Goal: Transaction & Acquisition: Purchase product/service

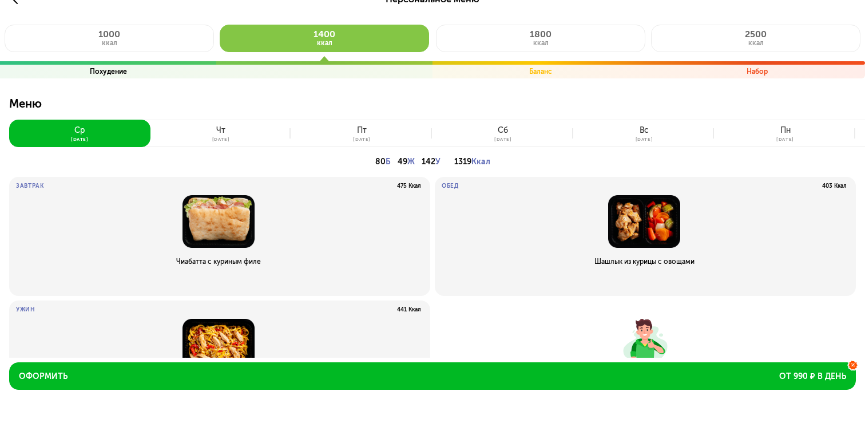
scroll to position [3, 0]
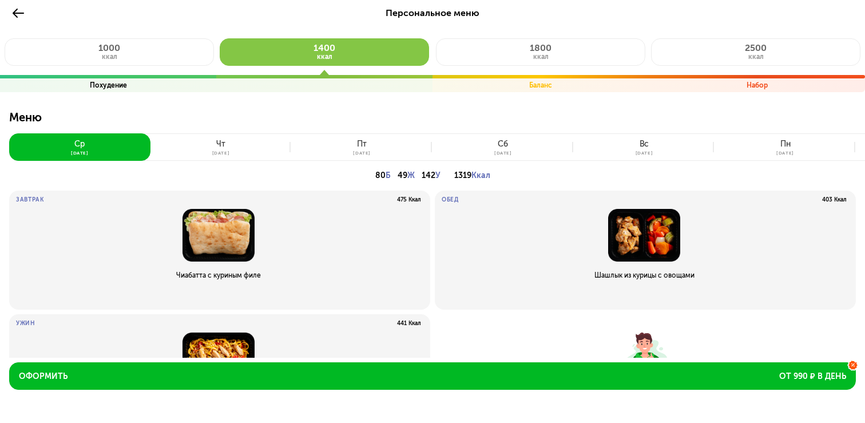
click at [260, 145] on button "[DATE]" at bounding box center [221, 146] width 141 height 27
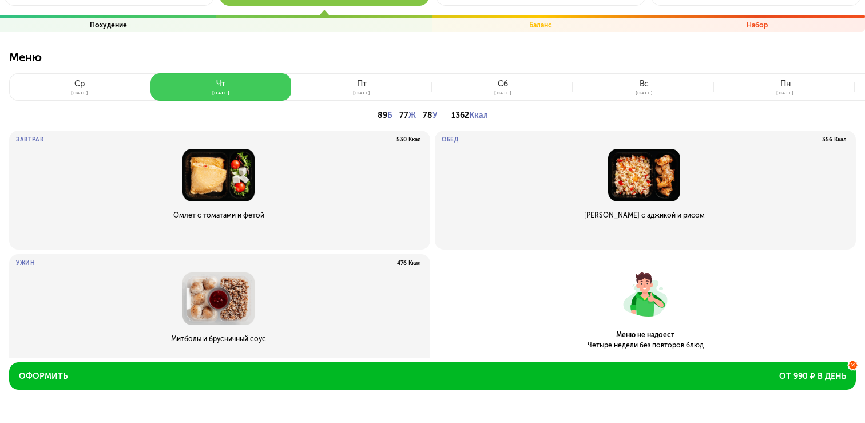
scroll to position [62, 0]
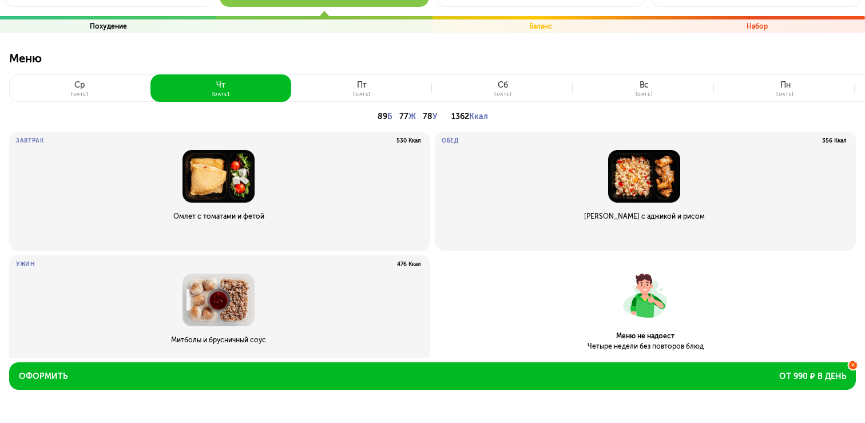
click at [370, 86] on button "[DATE]" at bounding box center [361, 87] width 141 height 27
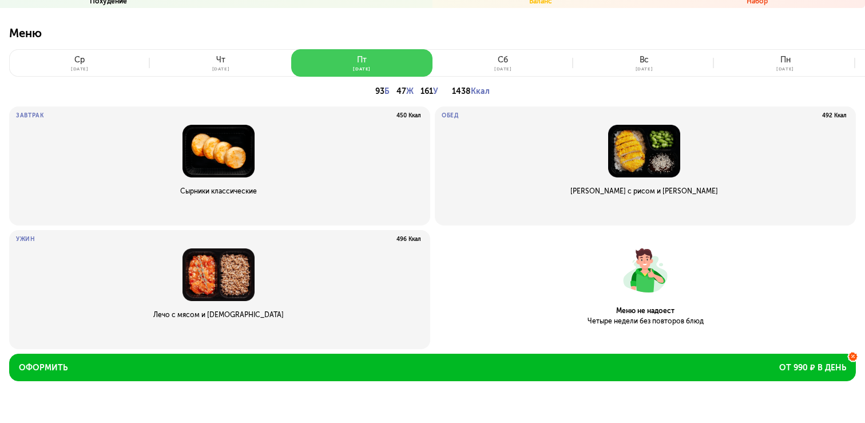
scroll to position [88, 0]
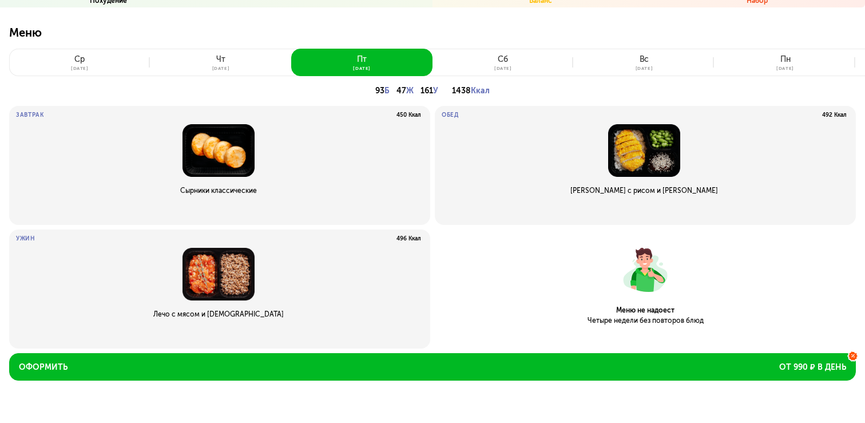
click at [514, 62] on button "[DATE]" at bounding box center [503, 62] width 141 height 27
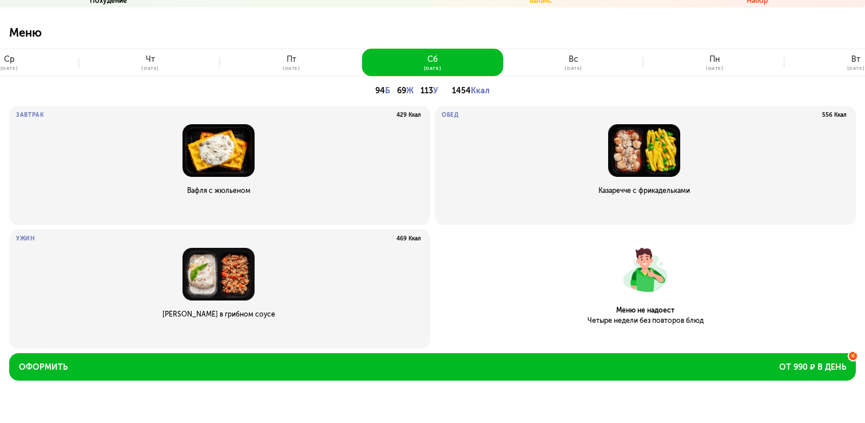
click at [565, 68] on div "[DATE]" at bounding box center [574, 68] width 18 height 5
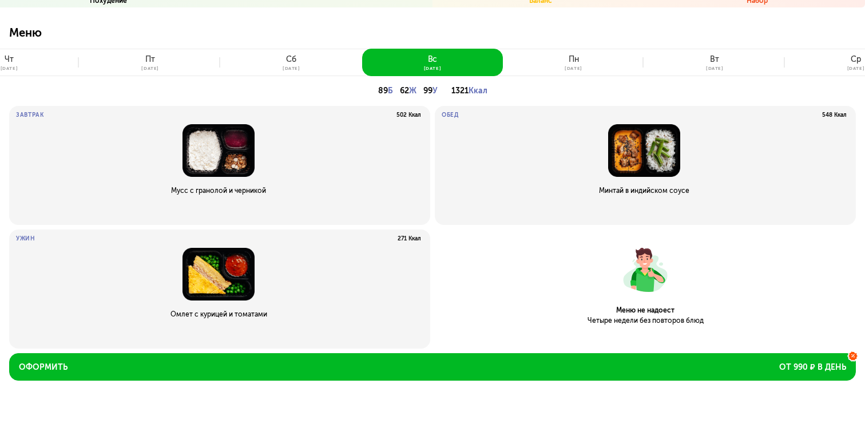
click at [575, 69] on div "[DATE]" at bounding box center [574, 68] width 18 height 5
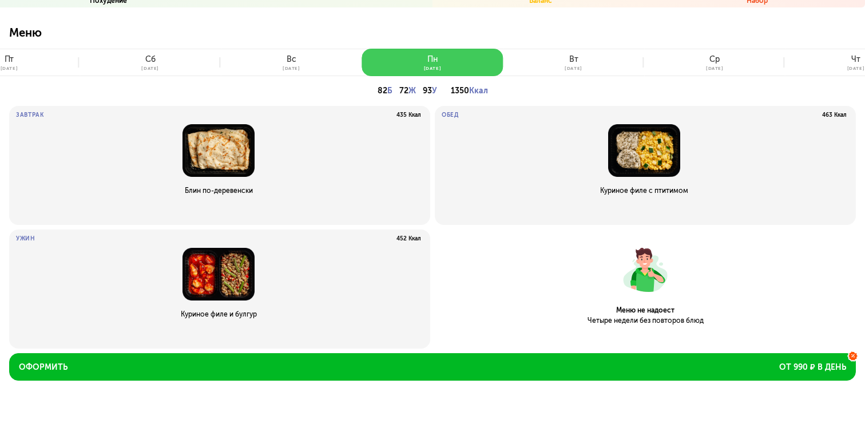
click at [575, 69] on div "[DATE]" at bounding box center [574, 68] width 18 height 5
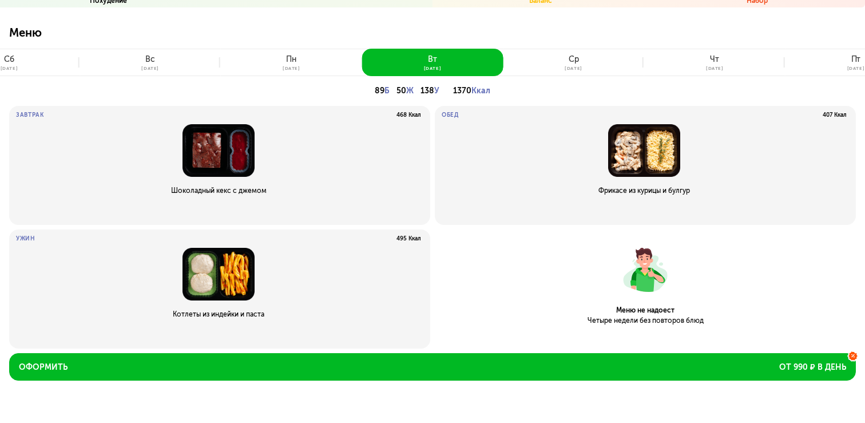
click at [586, 52] on button "[DATE]" at bounding box center [573, 62] width 141 height 27
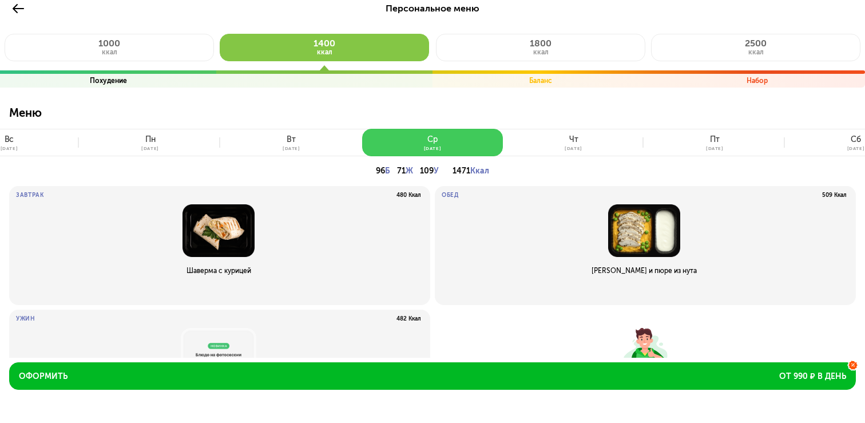
scroll to position [0, 0]
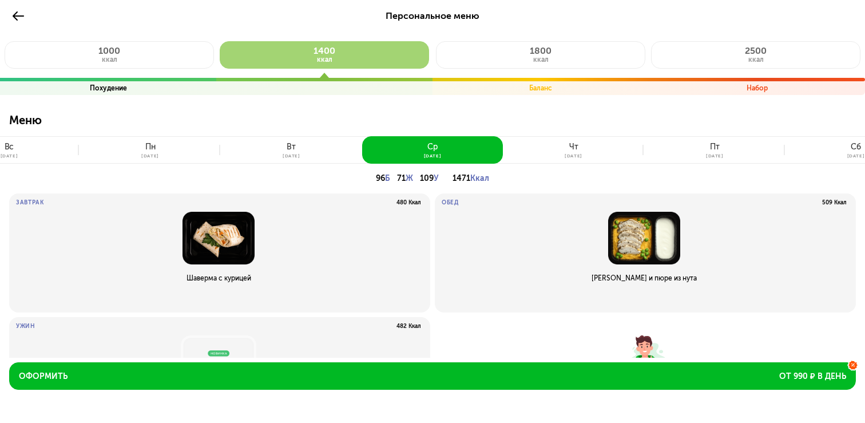
click at [350, 61] on button "1400 ккал" at bounding box center [324, 54] width 209 height 27
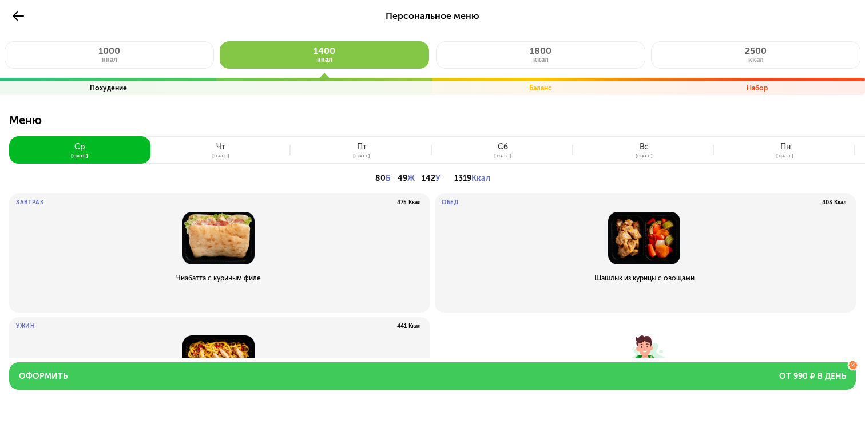
click at [355, 367] on button "Оформить от 990 ₽ в день" at bounding box center [432, 375] width 847 height 27
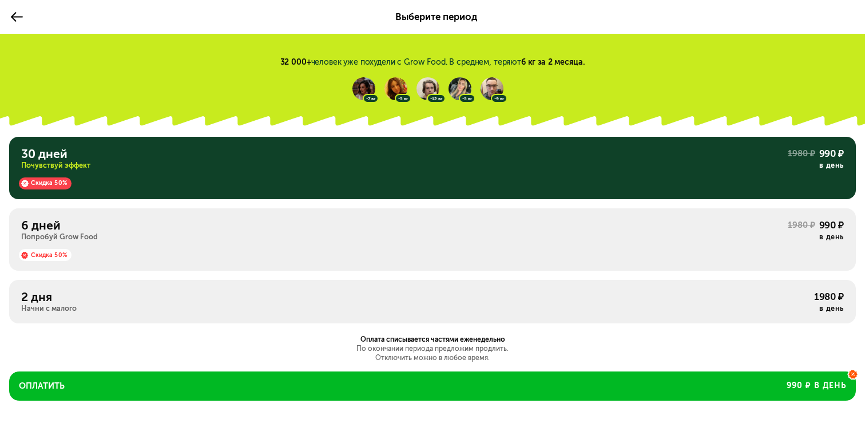
click at [17, 21] on icon at bounding box center [17, 17] width 14 height 14
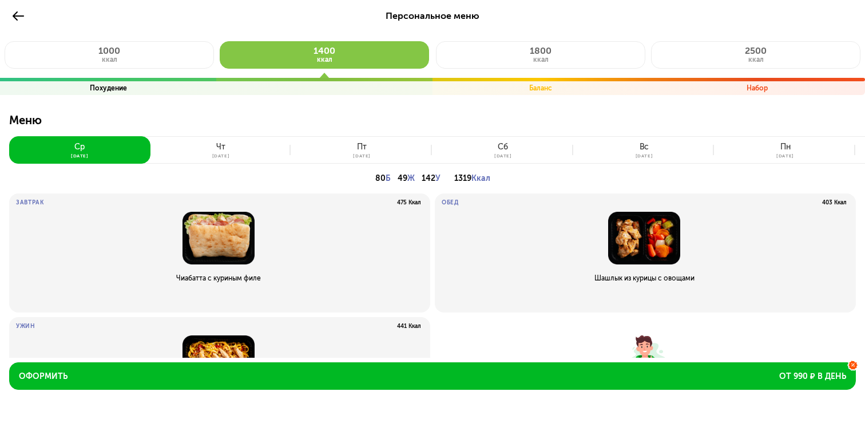
click at [29, 12] on div "Персональное меню" at bounding box center [432, 16] width 847 height 14
click at [21, 14] on icon at bounding box center [18, 16] width 14 height 14
click at [17, 13] on icon at bounding box center [18, 16] width 14 height 14
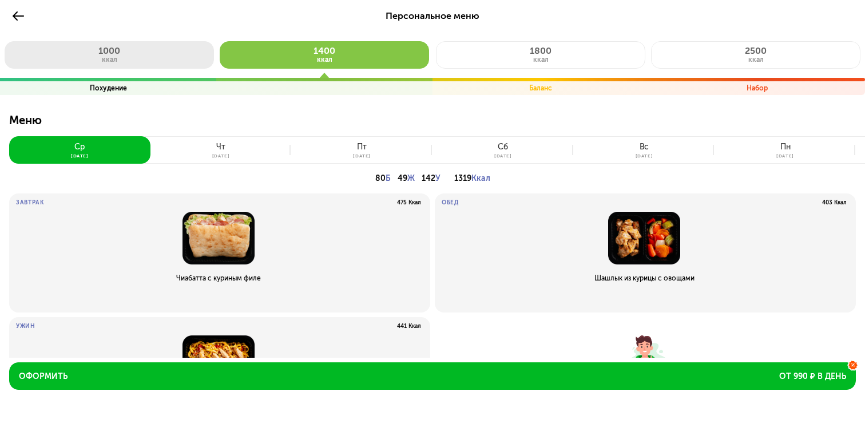
click at [112, 54] on span "1000" at bounding box center [109, 50] width 22 height 11
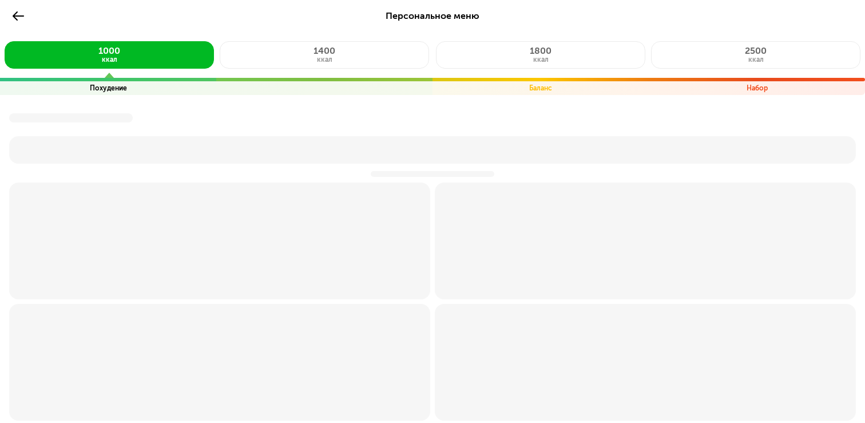
click at [22, 10] on icon at bounding box center [18, 16] width 14 height 14
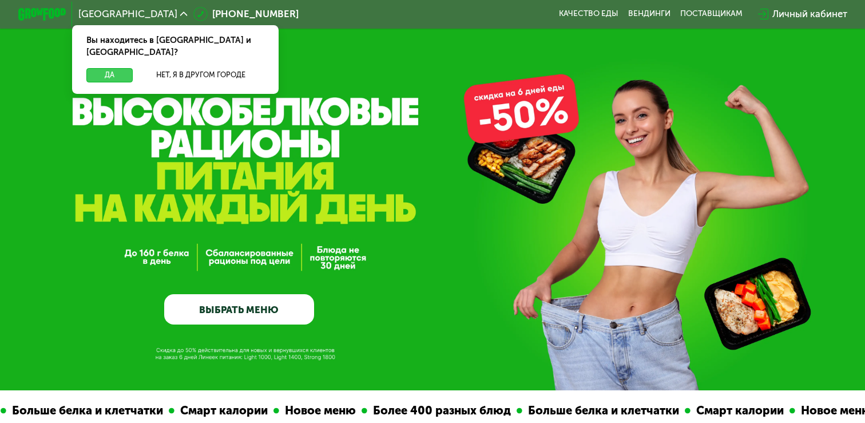
click at [110, 68] on button "Да" at bounding box center [109, 75] width 46 height 14
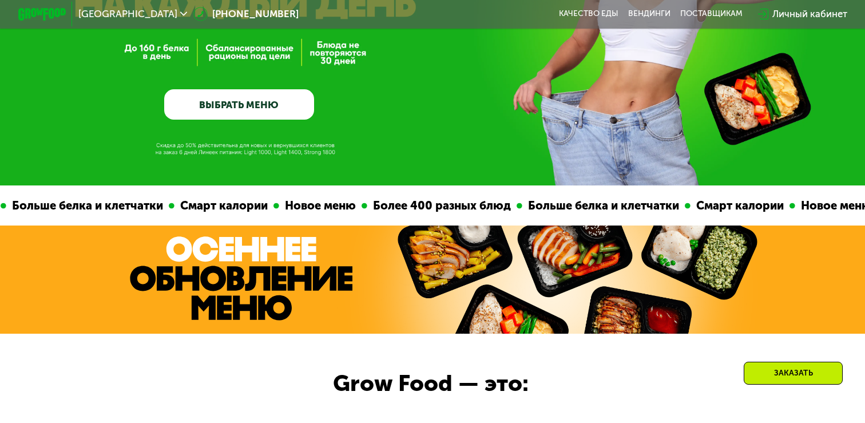
click at [236, 110] on link "ВЫБРАТЬ МЕНЮ" at bounding box center [238, 104] width 149 height 30
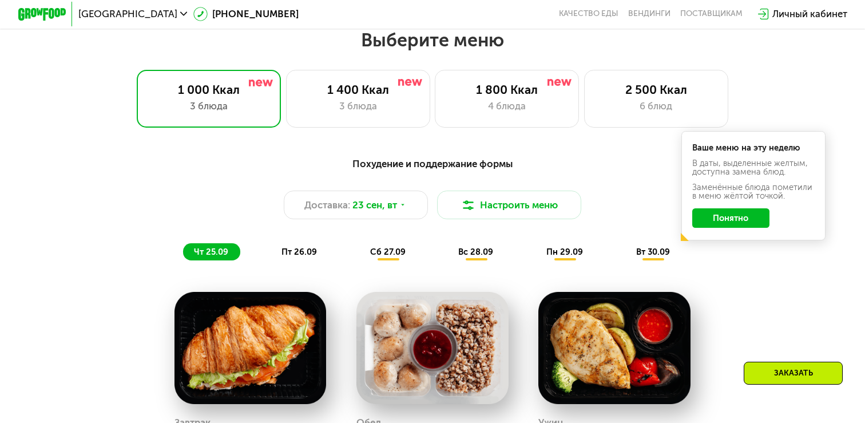
scroll to position [779, 0]
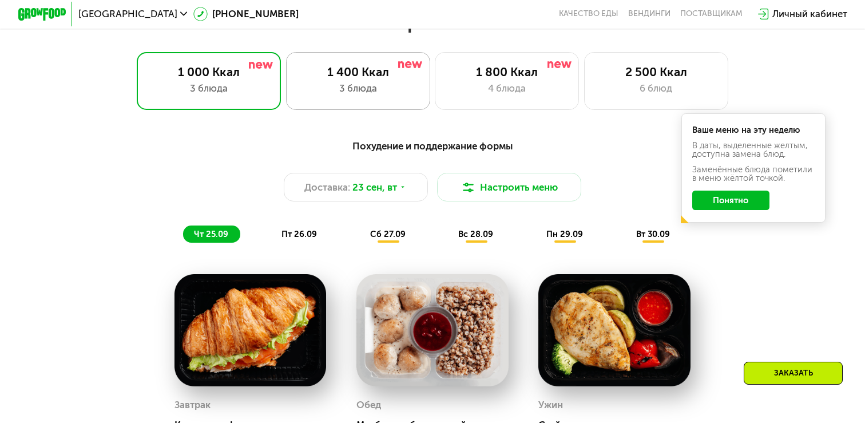
click at [361, 97] on div "1 400 Ккал 3 блюда" at bounding box center [358, 81] width 144 height 58
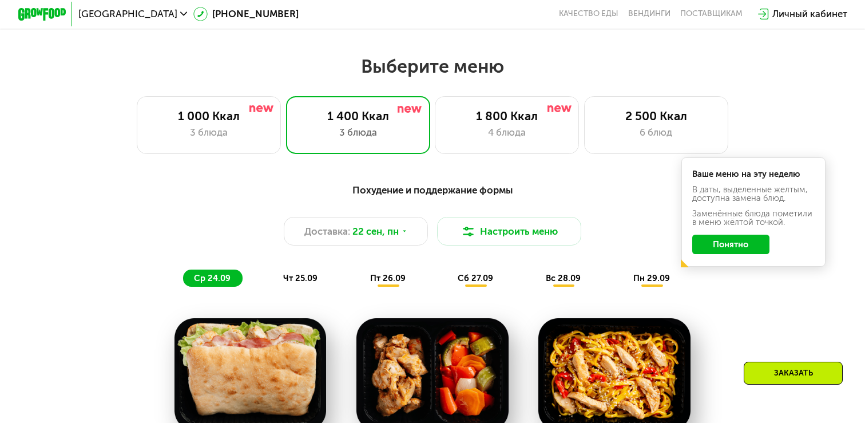
scroll to position [736, 0]
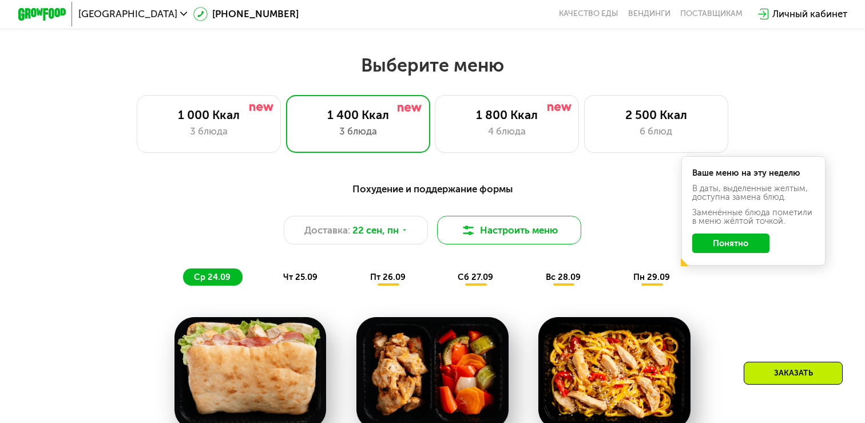
click at [465, 228] on img at bounding box center [468, 230] width 14 height 14
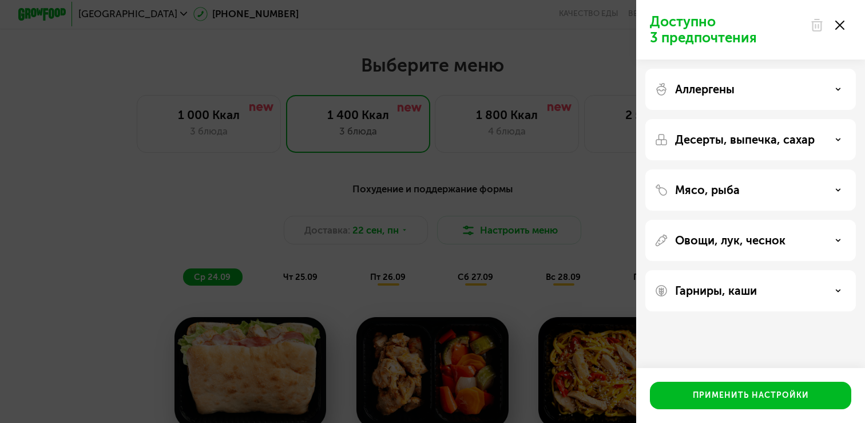
click at [709, 198] on div "Мясо, рыба" at bounding box center [751, 189] width 211 height 41
click at [739, 188] on div "Мясо, рыба" at bounding box center [751, 190] width 192 height 14
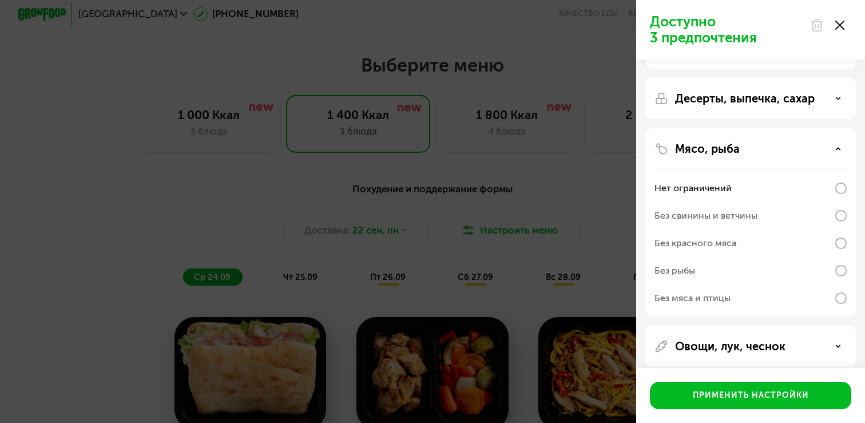
scroll to position [23, 0]
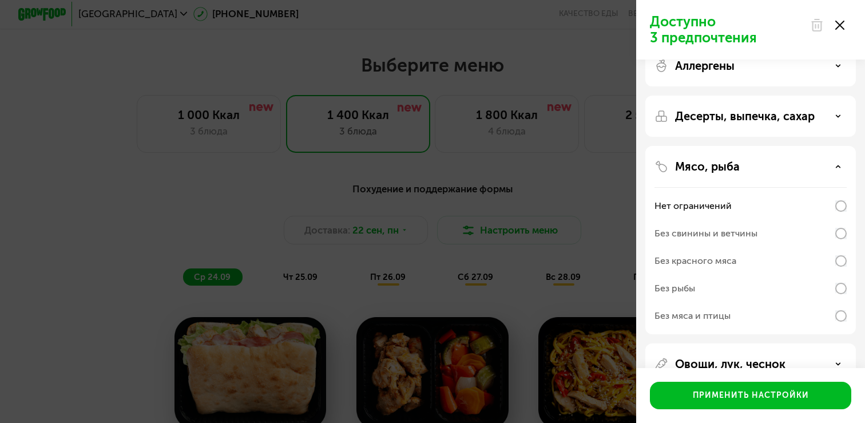
click at [708, 233] on div "Без свинины и ветчины" at bounding box center [706, 234] width 103 height 14
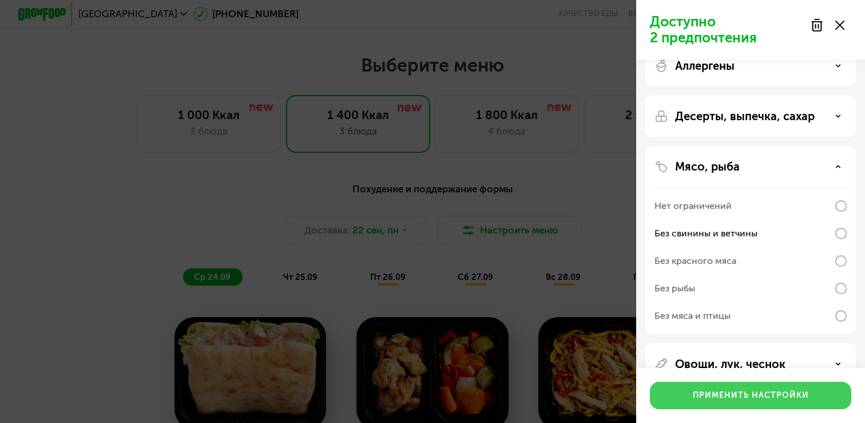
click at [727, 393] on div "Применить настройки" at bounding box center [751, 395] width 116 height 11
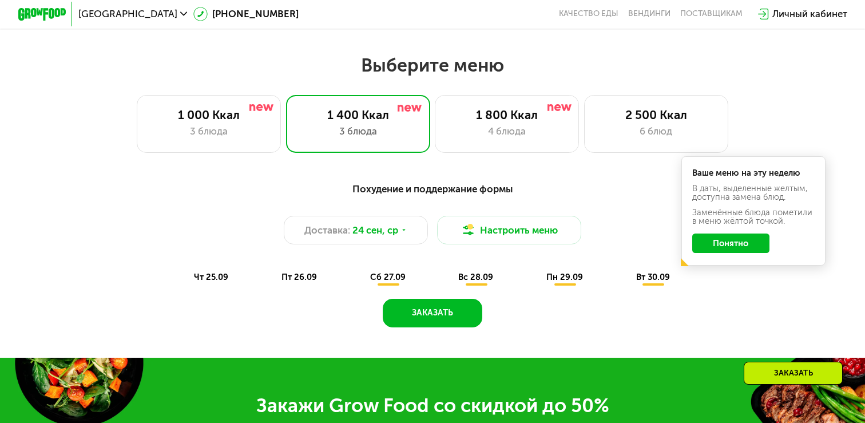
click at [705, 246] on button "Понятно" at bounding box center [732, 243] width 78 height 19
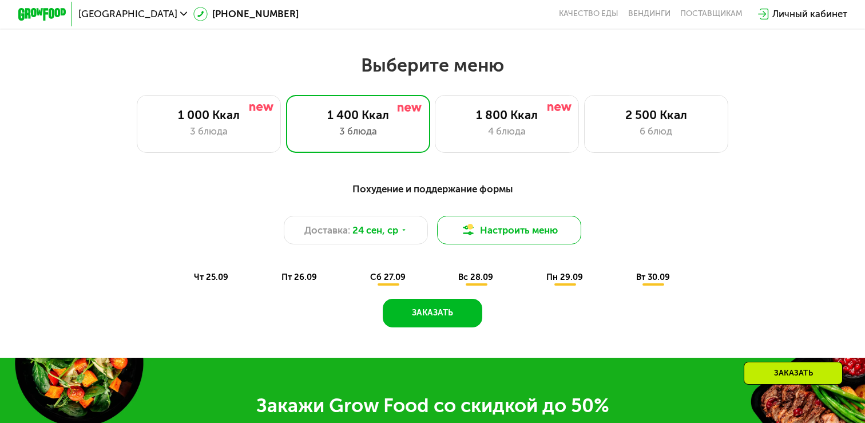
click at [553, 231] on button "Настроить меню" at bounding box center [509, 230] width 144 height 29
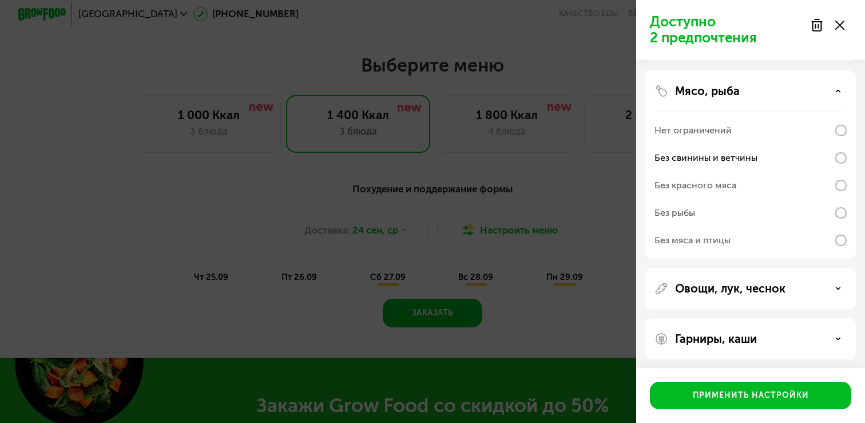
scroll to position [102, 0]
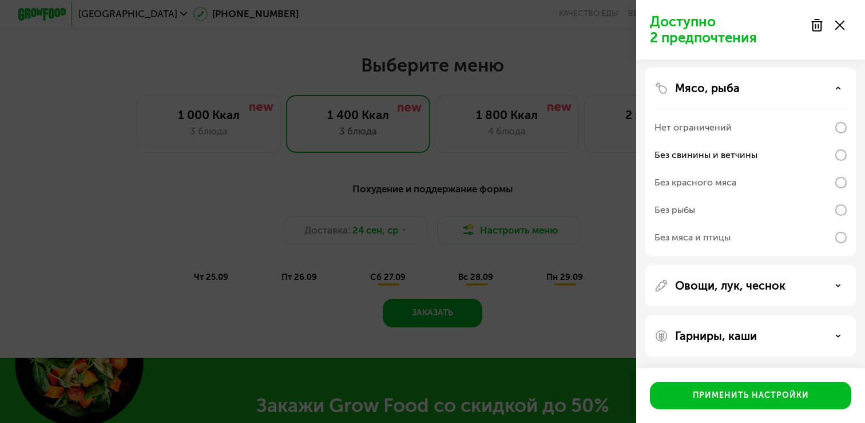
click at [737, 289] on p "Овощи, лук, чеснок" at bounding box center [730, 286] width 110 height 14
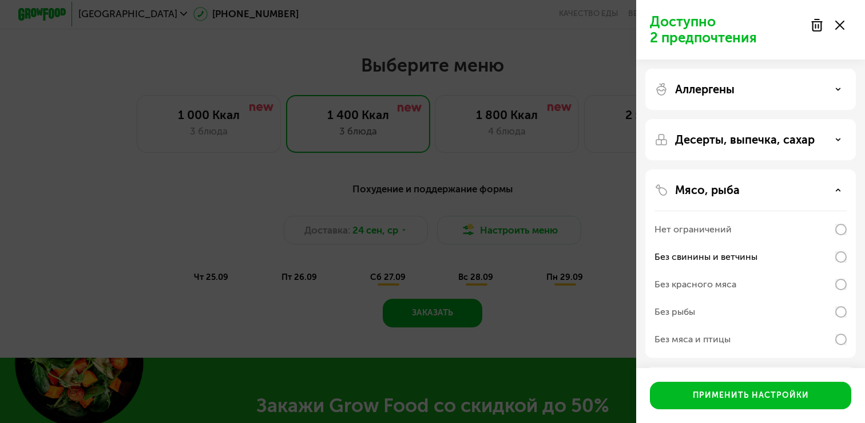
click at [841, 23] on use at bounding box center [840, 25] width 9 height 9
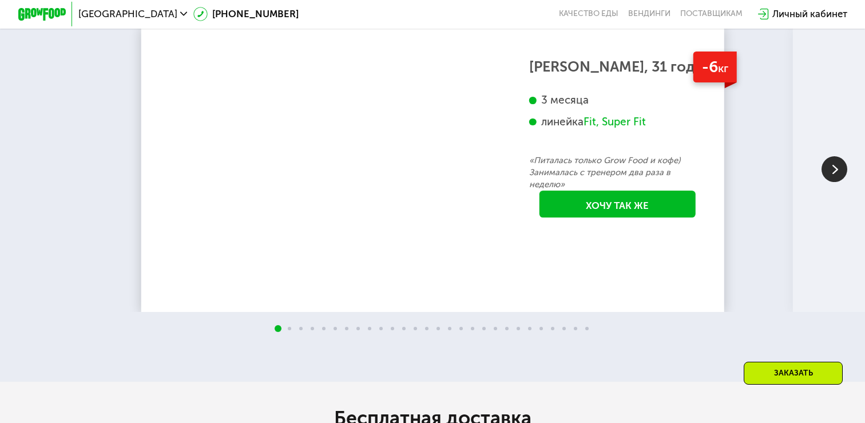
scroll to position [1944, 0]
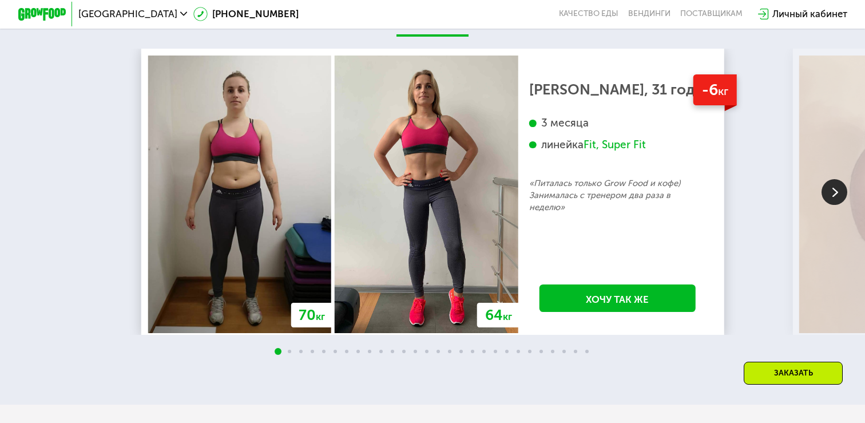
click at [835, 189] on img at bounding box center [835, 192] width 26 height 26
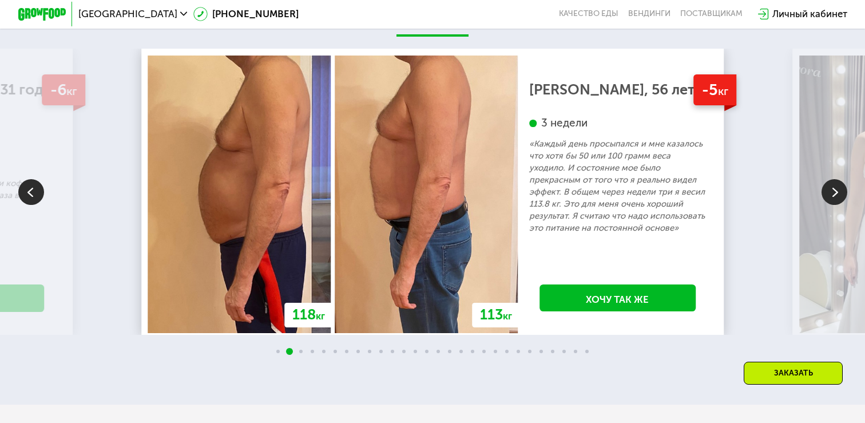
click at [835, 189] on img at bounding box center [835, 192] width 26 height 26
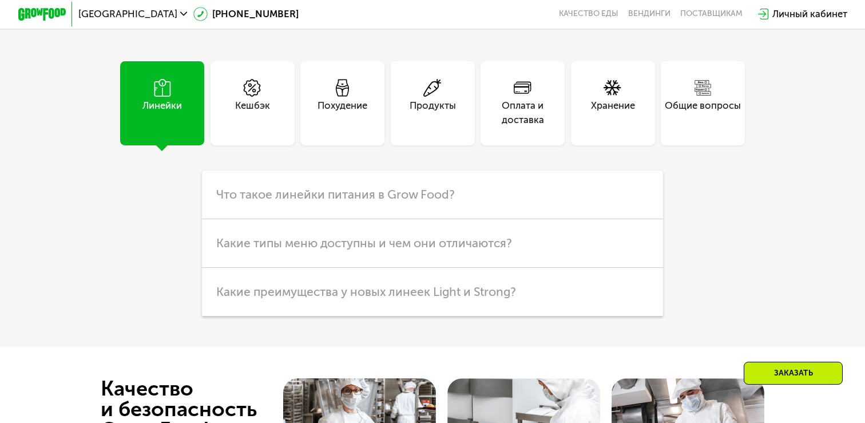
scroll to position [2761, 0]
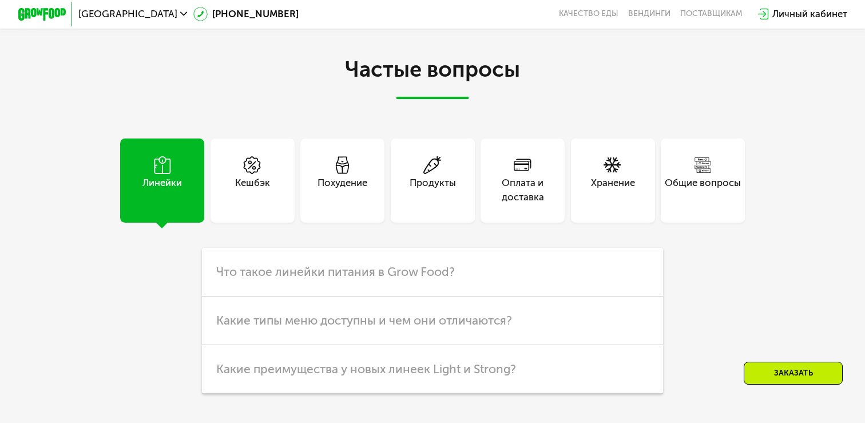
click at [685, 192] on div "Общие вопросы" at bounding box center [703, 190] width 76 height 29
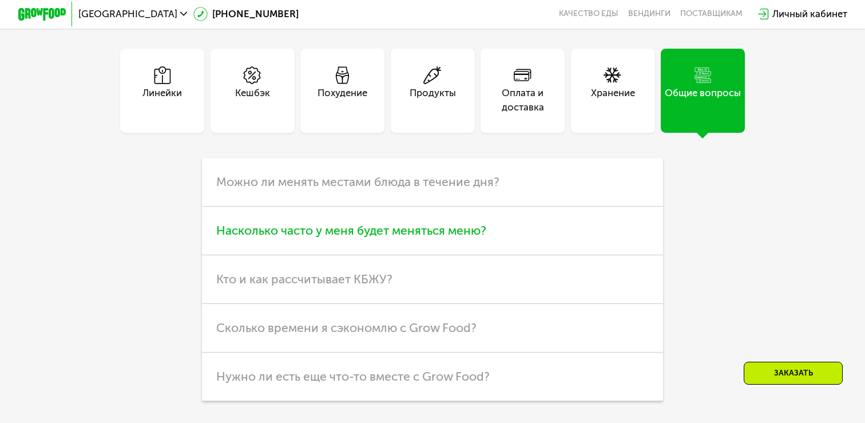
scroll to position [2854, 0]
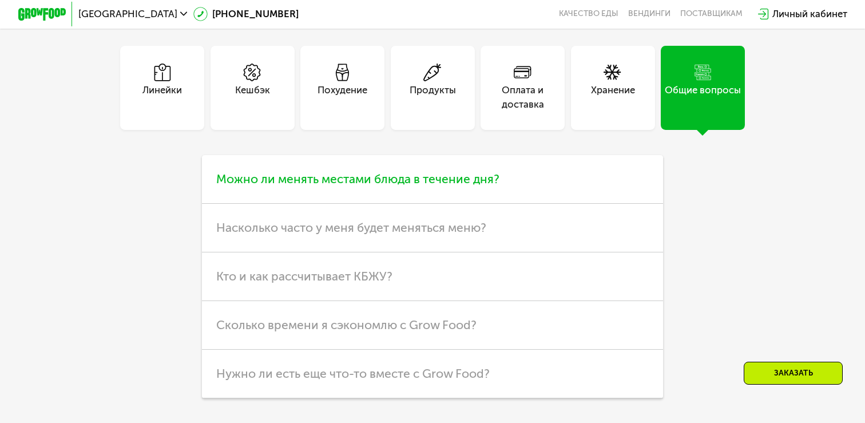
click at [545, 172] on h3 "Можно ли менять местами блюда в течение дня?" at bounding box center [432, 179] width 461 height 49
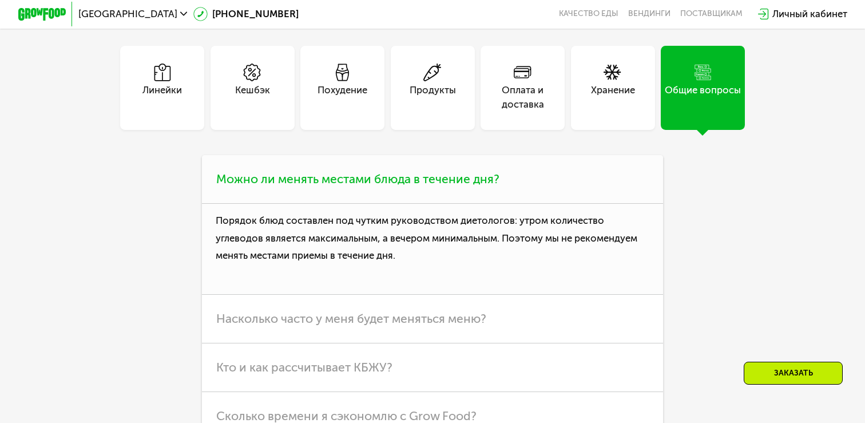
click at [546, 174] on h3 "Можно ли менять местами блюда в течение дня?" at bounding box center [432, 179] width 461 height 49
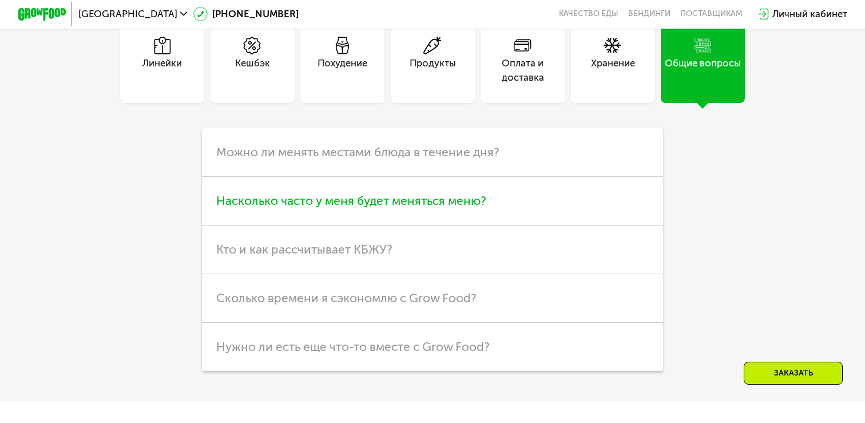
scroll to position [2883, 0]
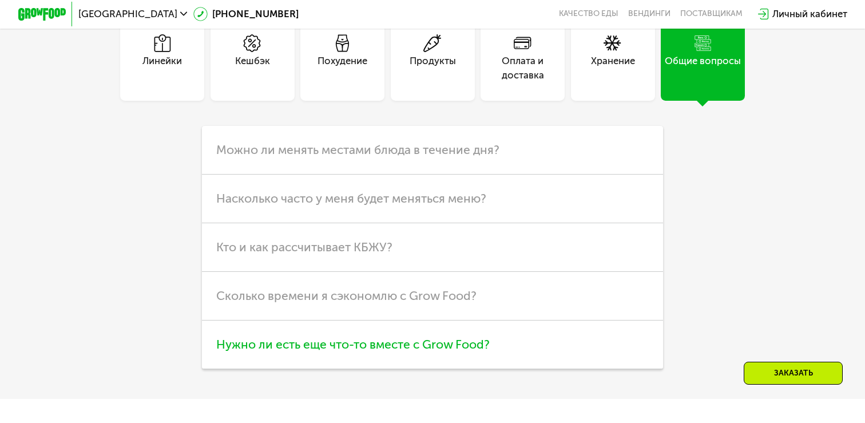
click at [491, 343] on h3 "Нужно ли есть еще что-то вместе с Grow Food?" at bounding box center [432, 345] width 461 height 49
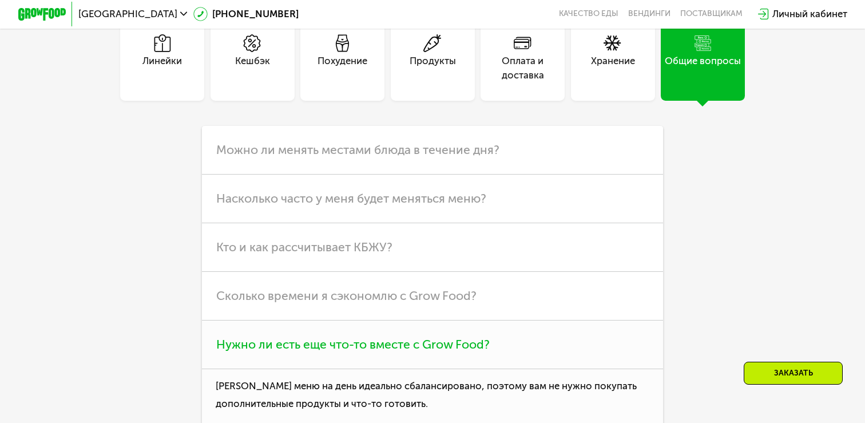
click at [492, 343] on h3 "Нужно ли есть еще что-то вместе с Grow Food?" at bounding box center [432, 345] width 461 height 49
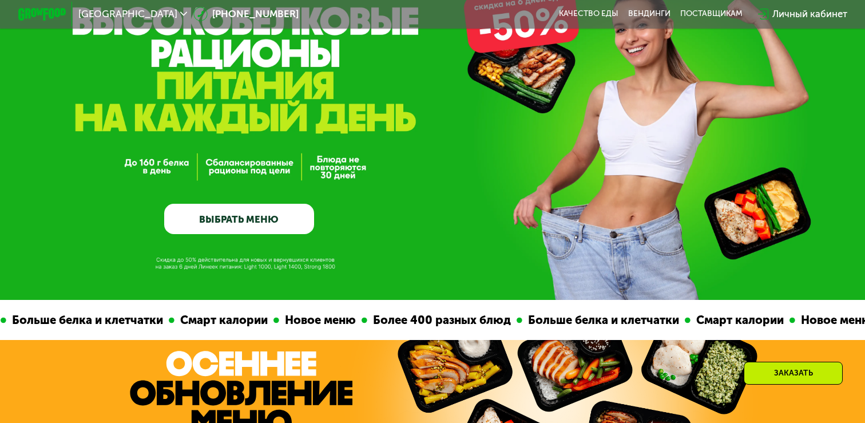
scroll to position [0, 0]
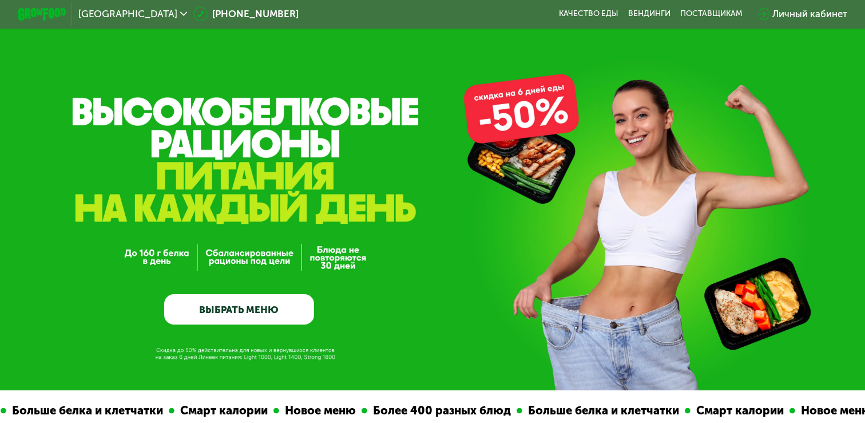
click at [249, 314] on link "ВЫБРАТЬ МЕНЮ" at bounding box center [238, 309] width 149 height 30
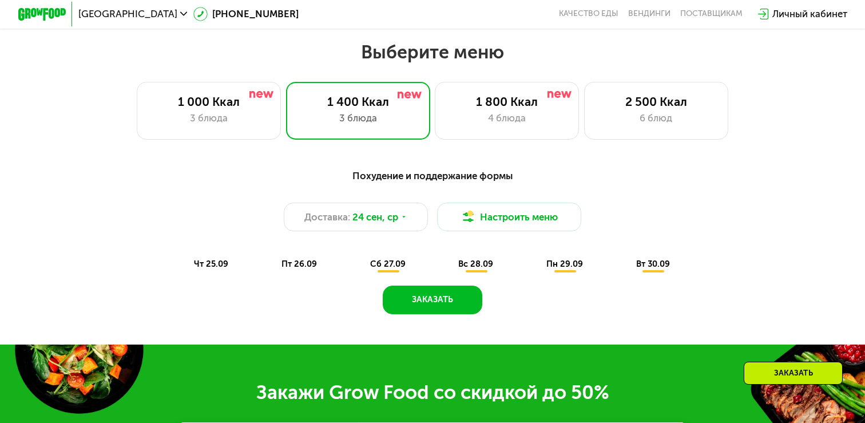
scroll to position [761, 0]
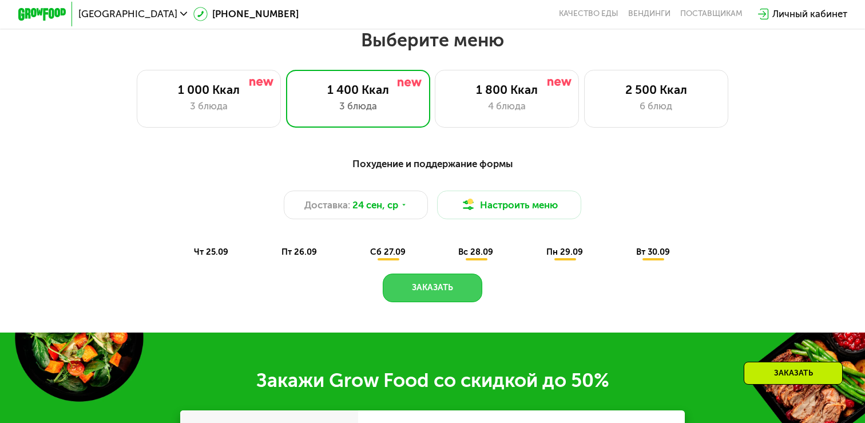
click at [405, 291] on button "Заказать" at bounding box center [433, 288] width 100 height 29
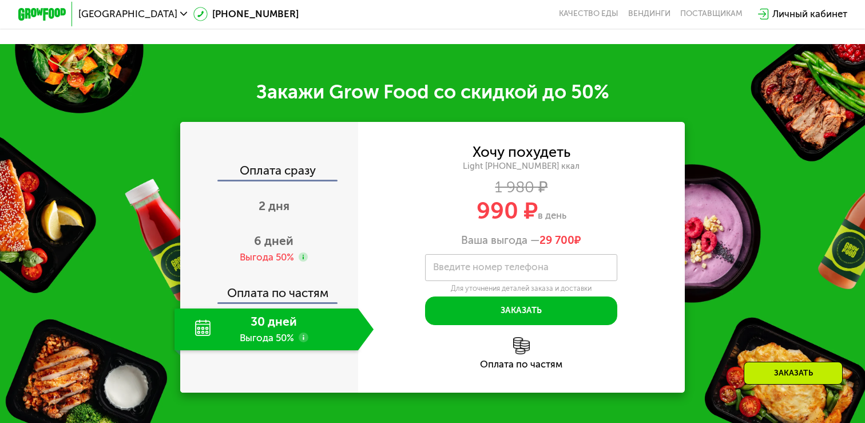
scroll to position [1093, 0]
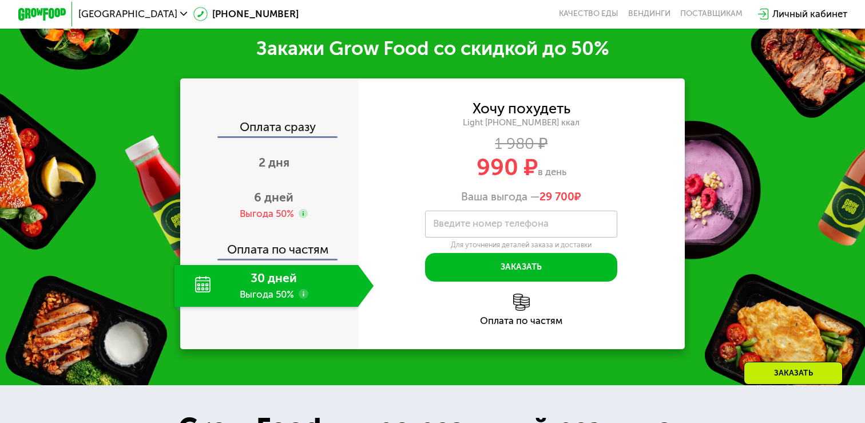
drag, startPoint x: 456, startPoint y: 197, endPoint x: 607, endPoint y: 196, distance: 150.5
click at [607, 197] on div "Ваша выгода — 29 700 ₽" at bounding box center [521, 196] width 327 height 13
click at [604, 197] on div "Ваша выгода — 29 700 ₽" at bounding box center [521, 196] width 327 height 13
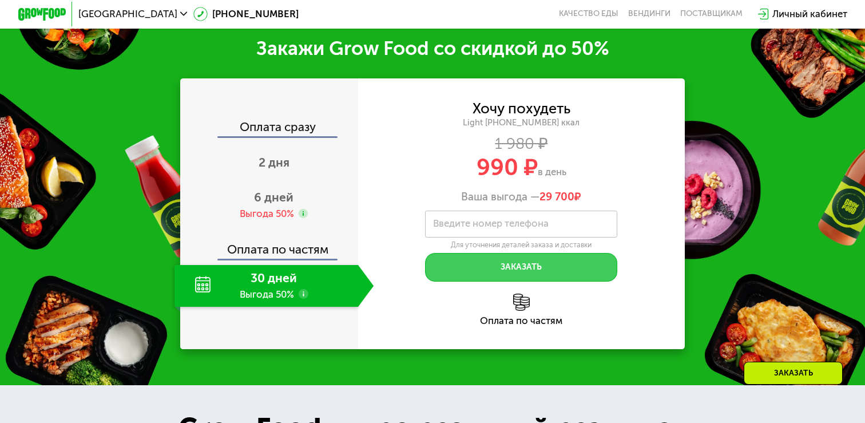
click at [548, 272] on button "Заказать" at bounding box center [521, 267] width 192 height 29
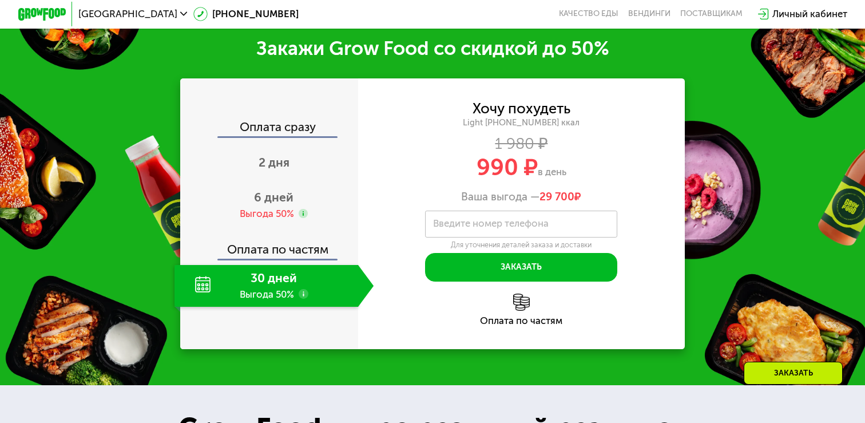
click at [525, 220] on label "Введите номер телефона" at bounding box center [491, 223] width 116 height 7
click at [525, 219] on input "Введите номер телефона" at bounding box center [521, 224] width 192 height 27
click at [604, 144] on div "1 980 ₽" at bounding box center [521, 143] width 327 height 13
click at [523, 122] on div "Light 1400 ~1400 ккал" at bounding box center [521, 122] width 327 height 11
drag, startPoint x: 476, startPoint y: 108, endPoint x: 567, endPoint y: 121, distance: 91.9
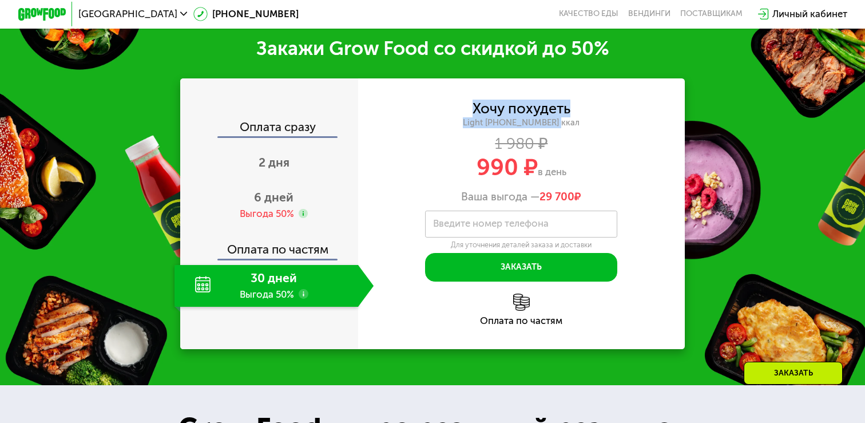
click at [567, 121] on div "Хочу похудеть Light 1400 ~1400 ккал 1 980 ₽ 990 ₽ в день Ваша выгода — 29 700 ₽" at bounding box center [521, 152] width 327 height 101
click at [565, 118] on div "Light 1400 ~1400 ккал" at bounding box center [521, 122] width 327 height 11
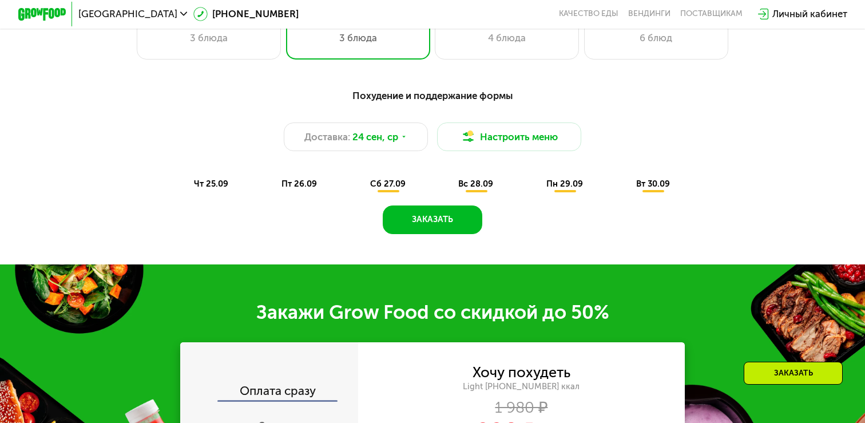
scroll to position [828, 0]
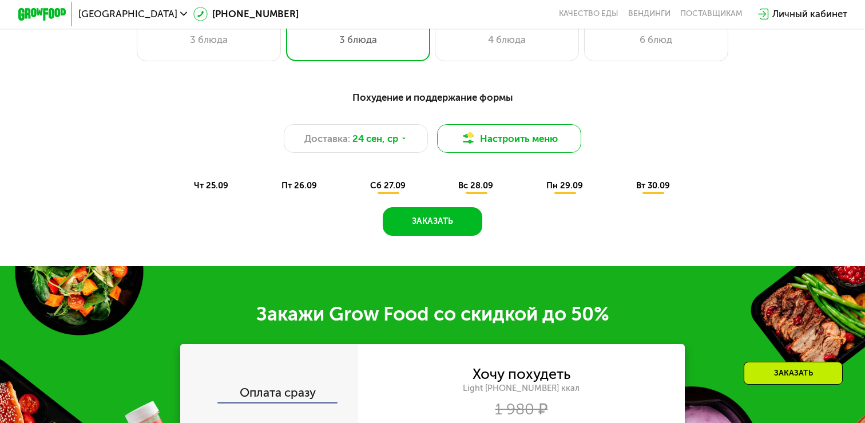
click at [513, 130] on button "Настроить меню" at bounding box center [509, 138] width 144 height 29
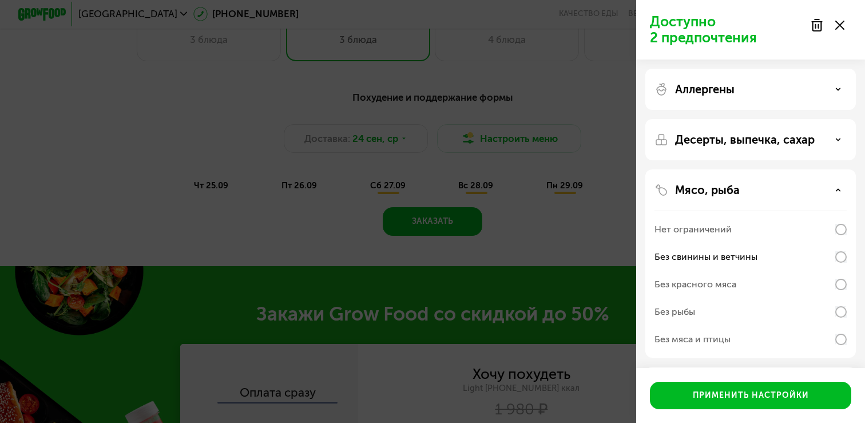
click at [833, 25] on div at bounding box center [828, 25] width 48 height 23
click at [837, 25] on icon at bounding box center [840, 25] width 9 height 9
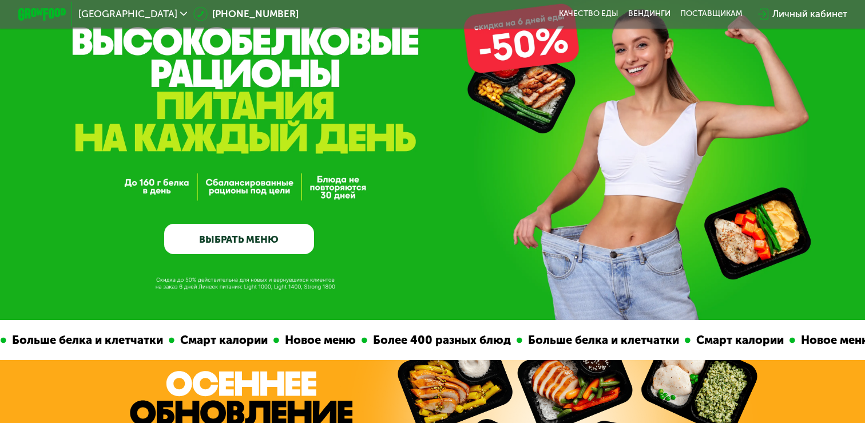
scroll to position [0, 0]
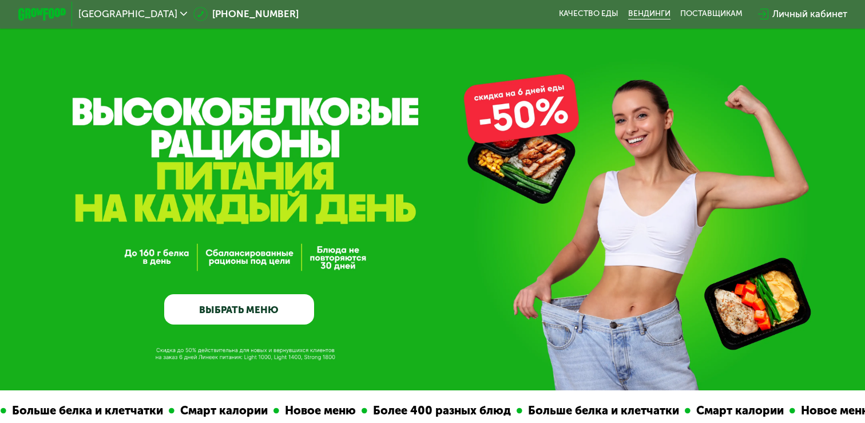
click at [640, 14] on link "Вендинги" at bounding box center [649, 14] width 42 height 10
click at [49, 14] on img at bounding box center [42, 14] width 48 height 13
click at [508, 7] on div "Москва 8 (800) 555-21-78 Качество еды Вендинги поставщикам Личный кабинет" at bounding box center [432, 14] width 841 height 26
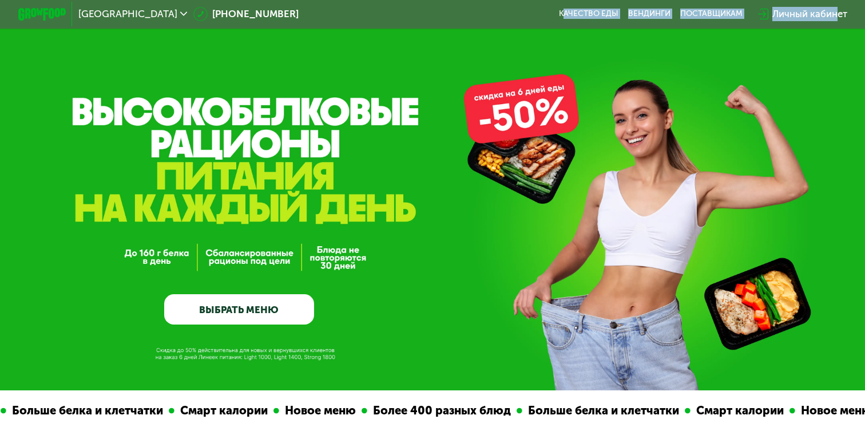
drag, startPoint x: 553, startPoint y: 14, endPoint x: 834, endPoint y: 15, distance: 281.0
click at [834, 15] on div "Москва 8 (800) 555-21-78 Качество еды Вендинги поставщикам Личный кабинет" at bounding box center [432, 14] width 841 height 26
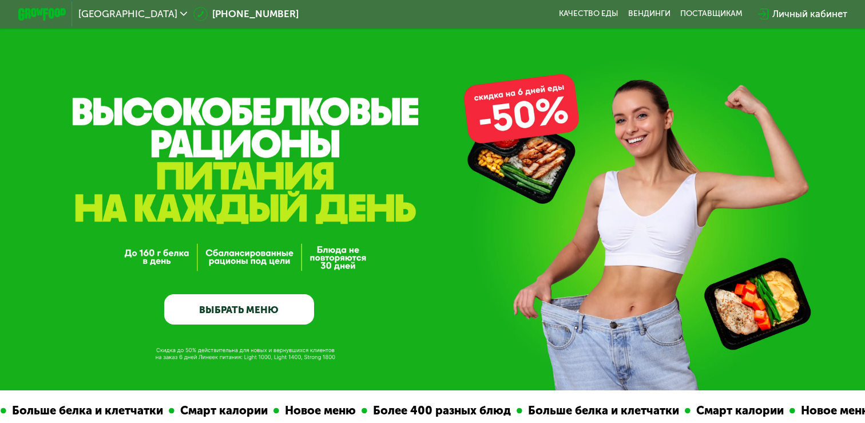
click at [857, 15] on div "Москва 8 (800) 555-21-78 Качество еды Вендинги поставщикам Личный кабинет" at bounding box center [432, 14] width 865 height 29
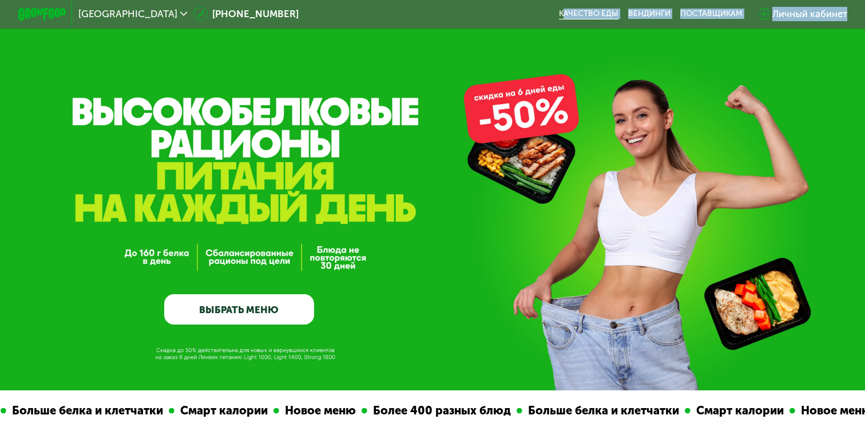
drag, startPoint x: 857, startPoint y: 15, endPoint x: 565, endPoint y: 15, distance: 291.3
click at [565, 15] on div "Москва 8 (800) 555-21-78 Качество еды Вендинги поставщикам Личный кабинет" at bounding box center [432, 14] width 865 height 29
click at [590, 14] on link "Качество еды" at bounding box center [589, 14] width 60 height 10
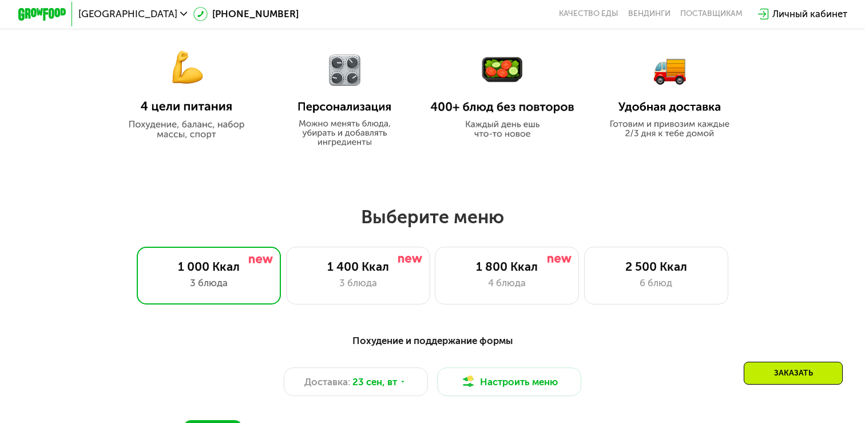
scroll to position [597, 0]
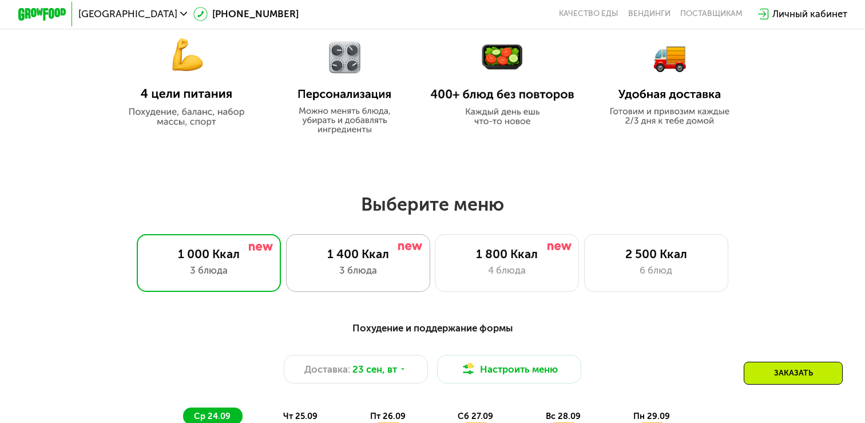
click at [377, 285] on div "1 400 Ккал 3 блюда" at bounding box center [358, 263] width 144 height 58
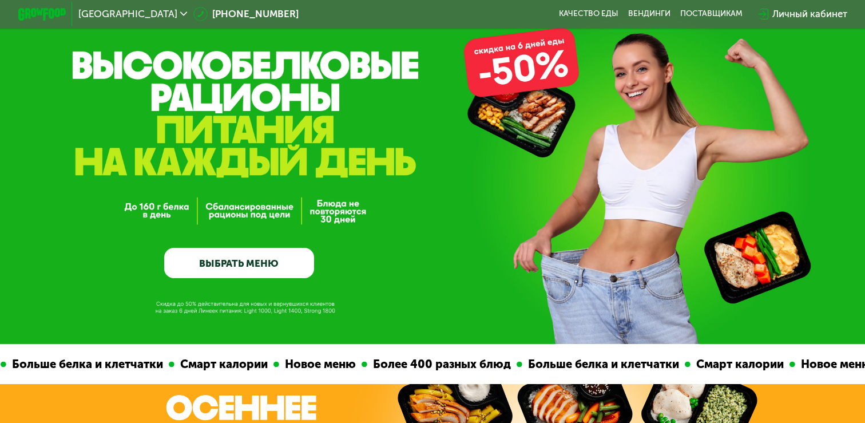
scroll to position [0, 0]
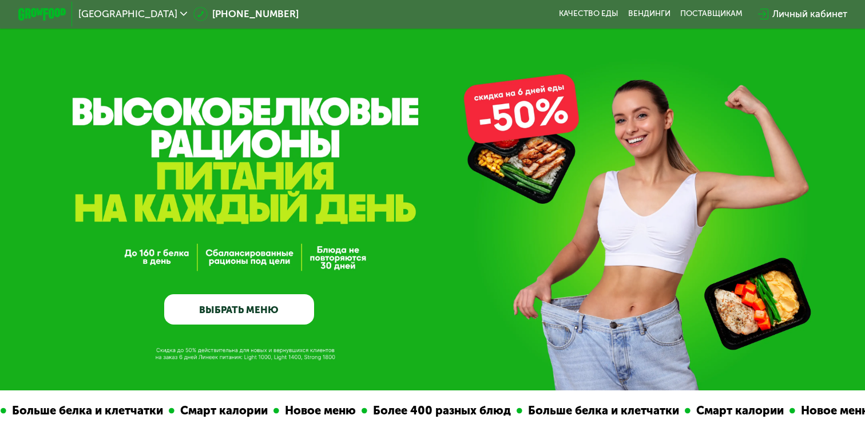
click at [25, 18] on img at bounding box center [42, 14] width 48 height 13
click at [30, 16] on img at bounding box center [42, 14] width 48 height 13
click at [583, 14] on link "Качество еды" at bounding box center [589, 14] width 60 height 10
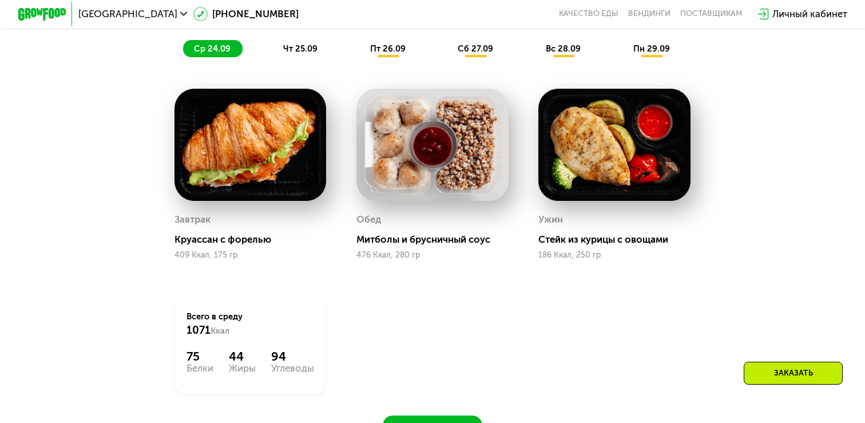
scroll to position [936, 0]
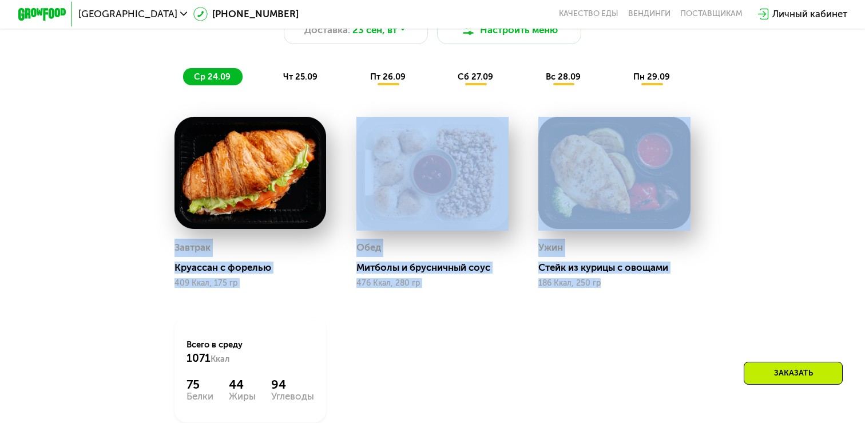
drag, startPoint x: 683, startPoint y: 285, endPoint x: 169, endPoint y: 252, distance: 515.6
click at [169, 252] on div "Завтрак [PERSON_NAME] с форелью 409 Ккал, 175 гр Обед Митболы и брусничный соус…" at bounding box center [432, 269] width 547 height 335
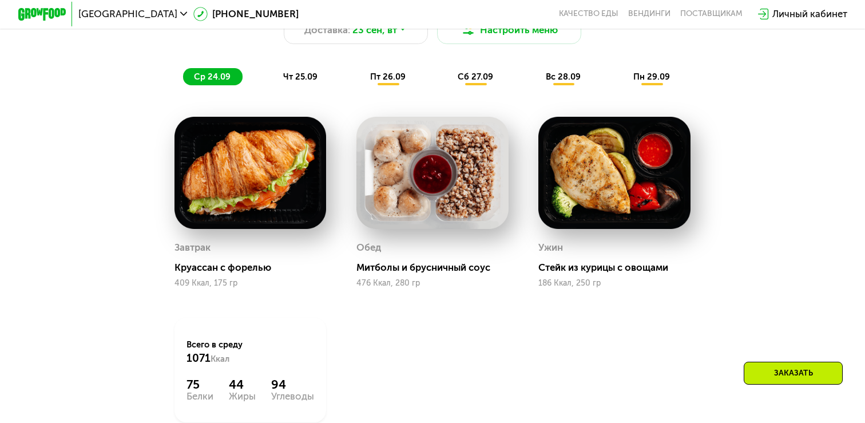
click at [135, 252] on div "Похудение и поддержание формы Доставка: [DATE] Настроить меню ср 24.09 чт 25.09…" at bounding box center [432, 223] width 741 height 498
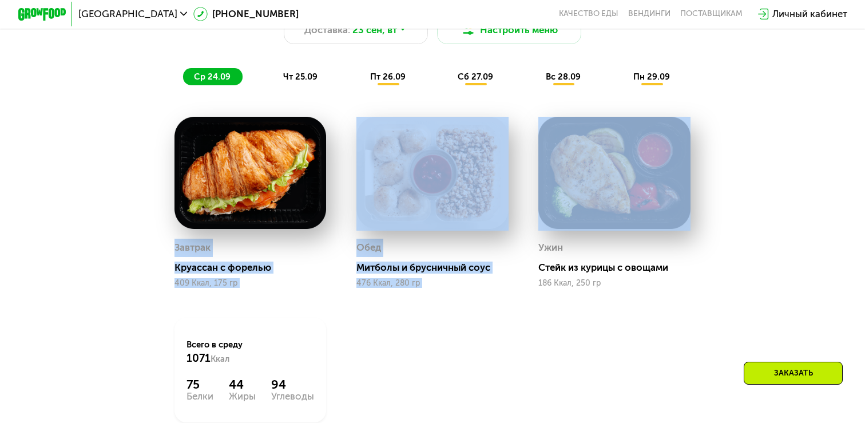
drag, startPoint x: 161, startPoint y: 236, endPoint x: 793, endPoint y: 228, distance: 631.9
click at [793, 228] on div "Похудение и поддержание формы Доставка: 23 сен, вт Настроить меню ср 24.09 чт 2…" at bounding box center [432, 223] width 741 height 498
click at [743, 172] on div "Похудение и поддержание формы Доставка: 23 сен, вт Настроить меню ср 24.09 чт 2…" at bounding box center [432, 223] width 741 height 498
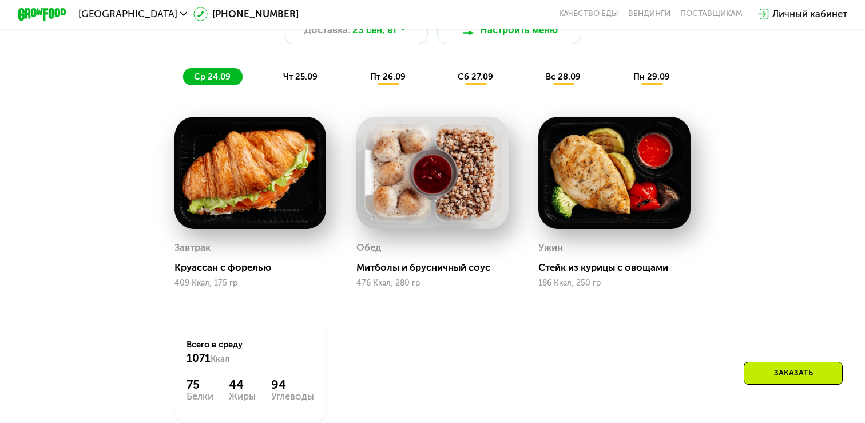
click at [303, 62] on div "Похудение и поддержание формы Доставка: 23 сен, вт Настроить меню ср 24.09 чт 2…" at bounding box center [432, 33] width 711 height 104
click at [303, 68] on div "чт 25.09" at bounding box center [300, 76] width 57 height 17
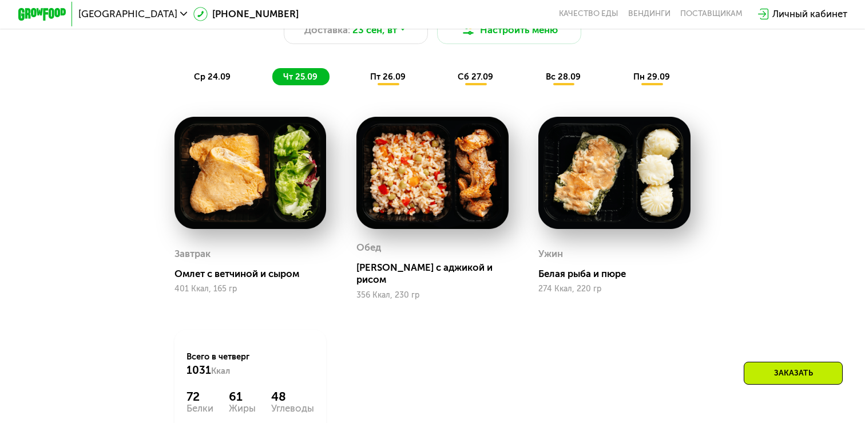
click at [409, 80] on div "пт 26.09" at bounding box center [388, 76] width 58 height 17
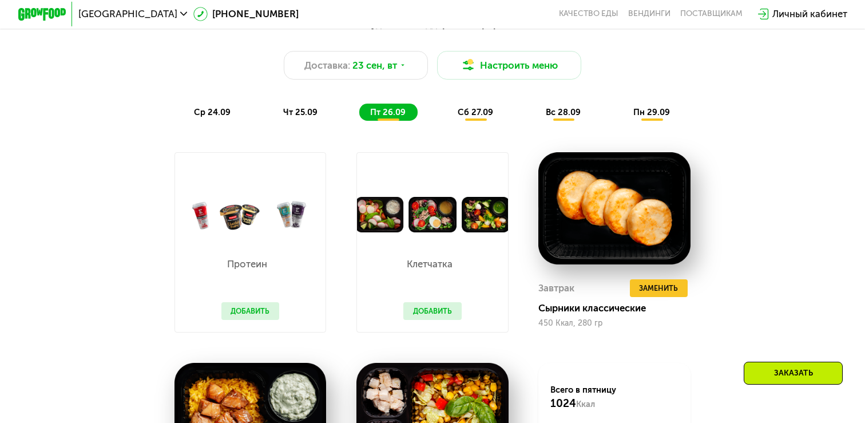
scroll to position [859, 0]
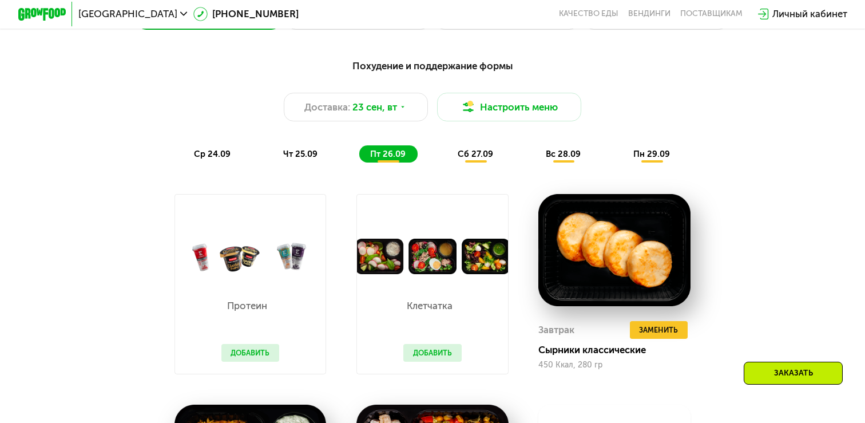
click at [500, 154] on div "сб 27.09" at bounding box center [476, 153] width 58 height 17
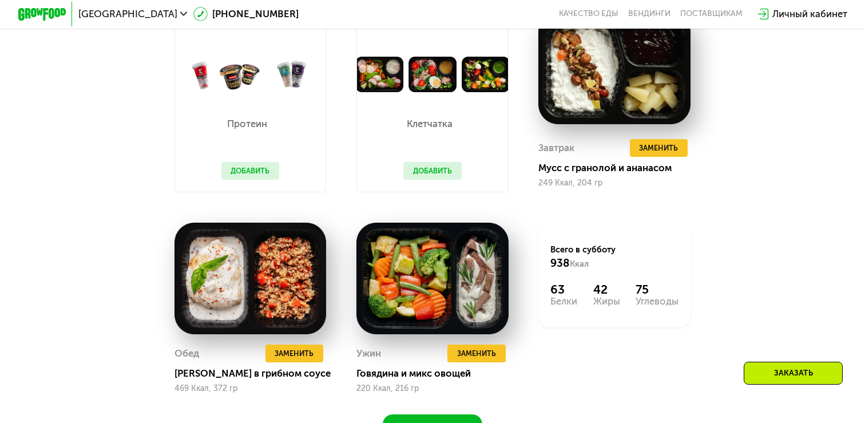
scroll to position [1047, 0]
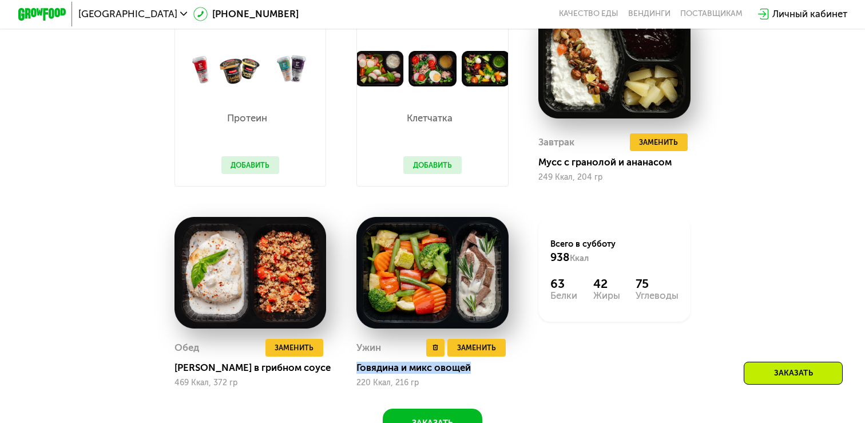
drag, startPoint x: 355, startPoint y: 369, endPoint x: 499, endPoint y: 373, distance: 143.7
click at [499, 373] on div "Ужин Удалить Ужин Заменить Заменить Ужин Говядина и микс овощей 220 Ккал, 216 гр" at bounding box center [433, 302] width 182 height 201
click at [499, 373] on div "Говядина и микс овощей" at bounding box center [438, 368] width 162 height 12
